Goal: Transaction & Acquisition: Purchase product/service

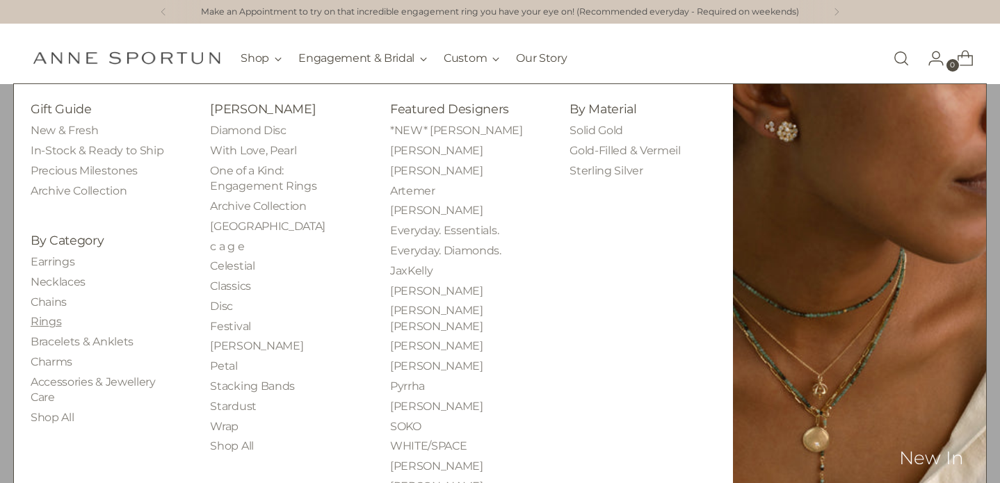
click at [56, 323] on link "Rings" at bounding box center [46, 321] width 31 height 13
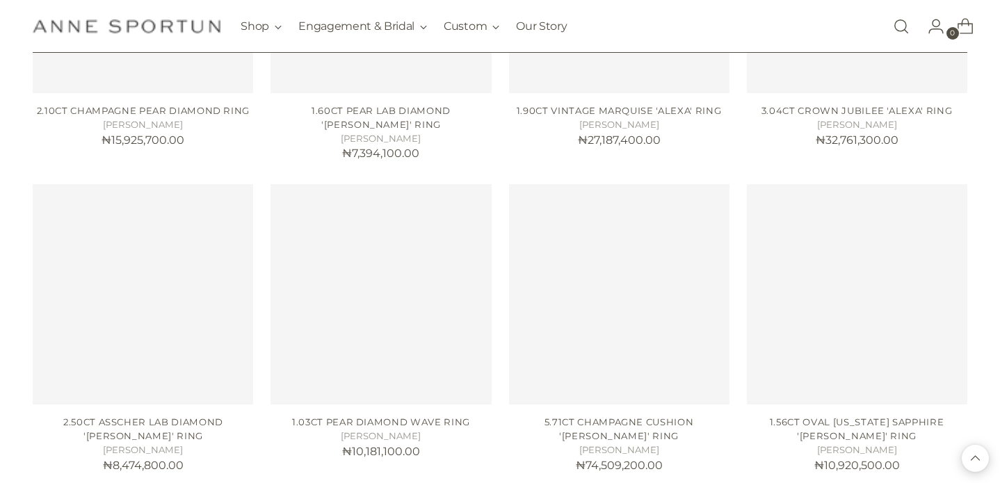
scroll to position [1088, 0]
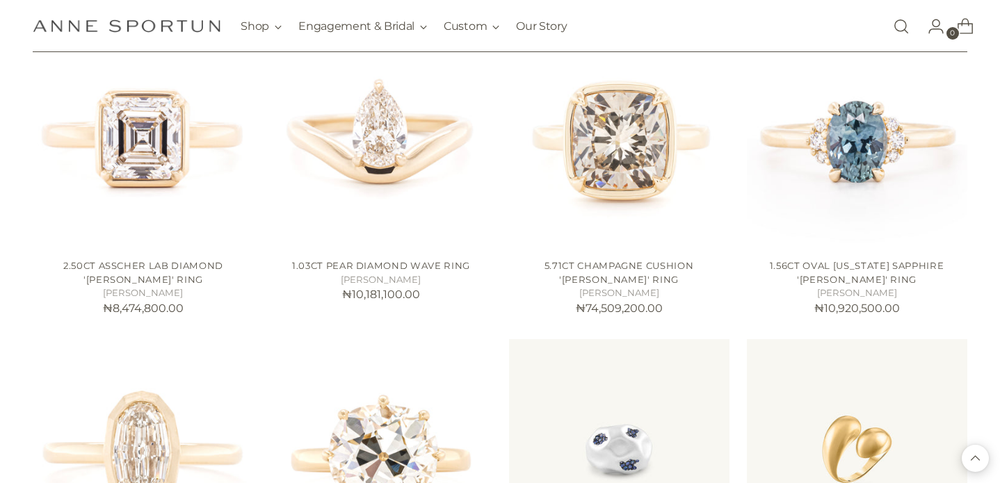
scroll to position [1247, 0]
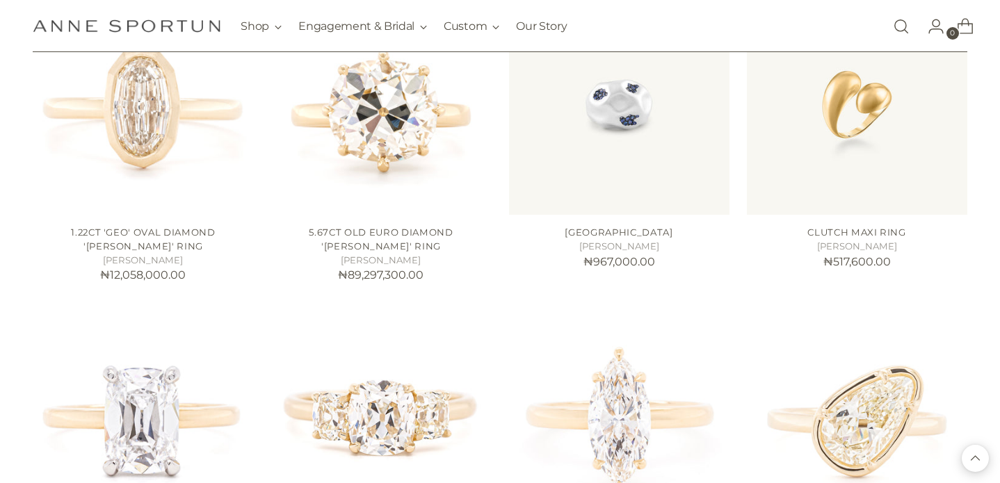
scroll to position [1584, 0]
